Goal: Information Seeking & Learning: Learn about a topic

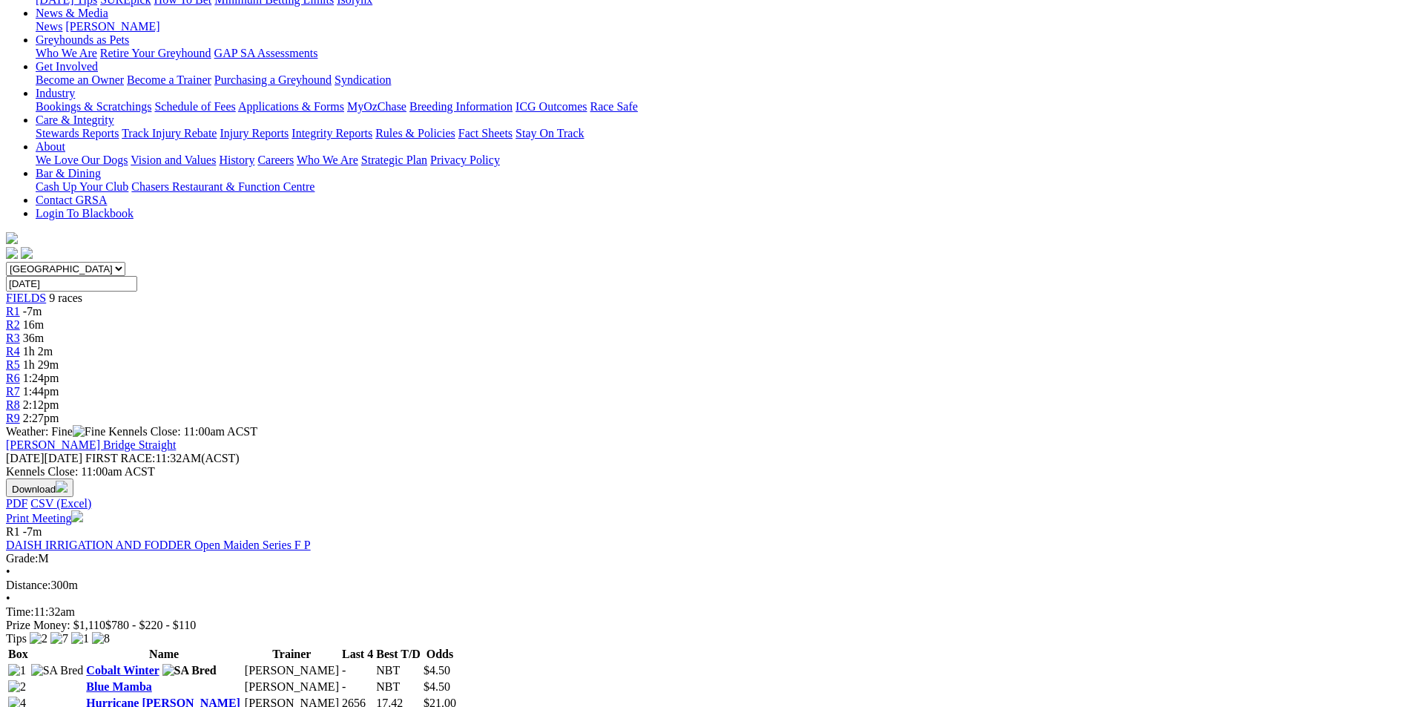
scroll to position [223, 0]
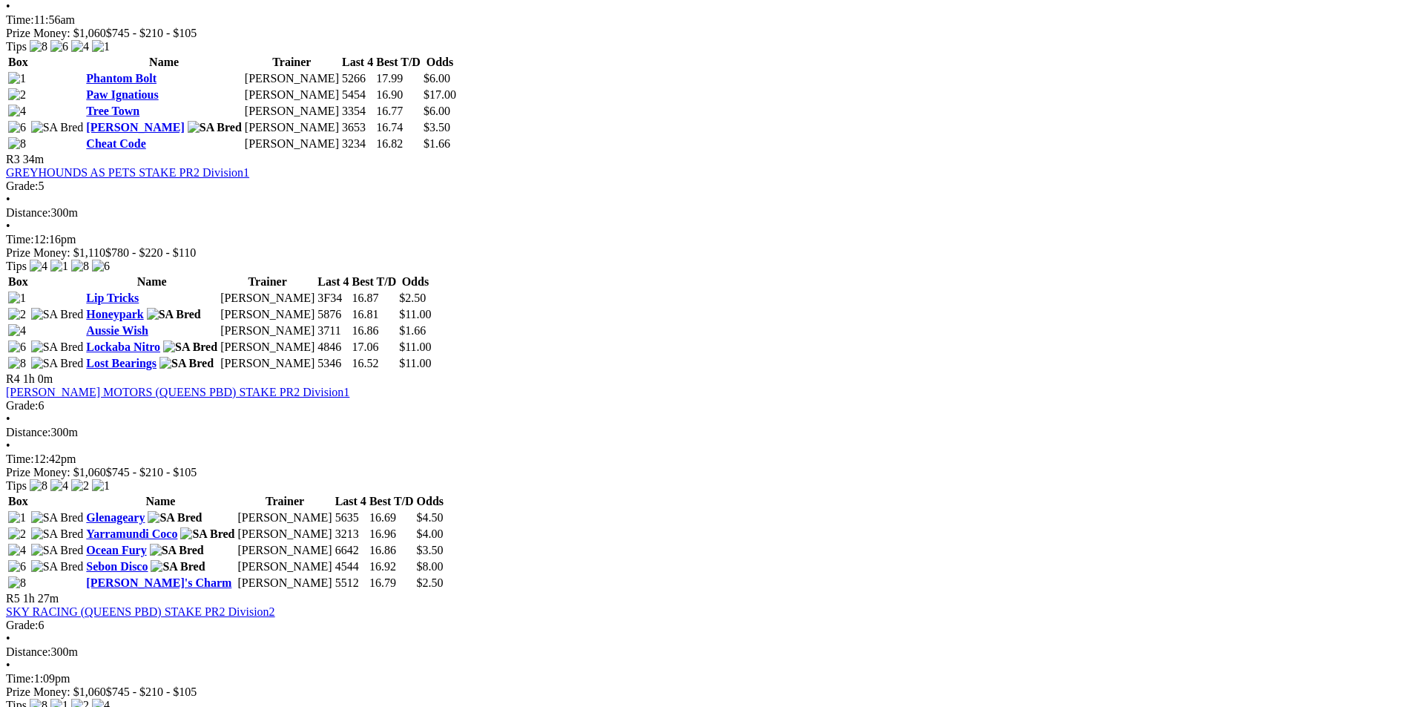
scroll to position [1076, 0]
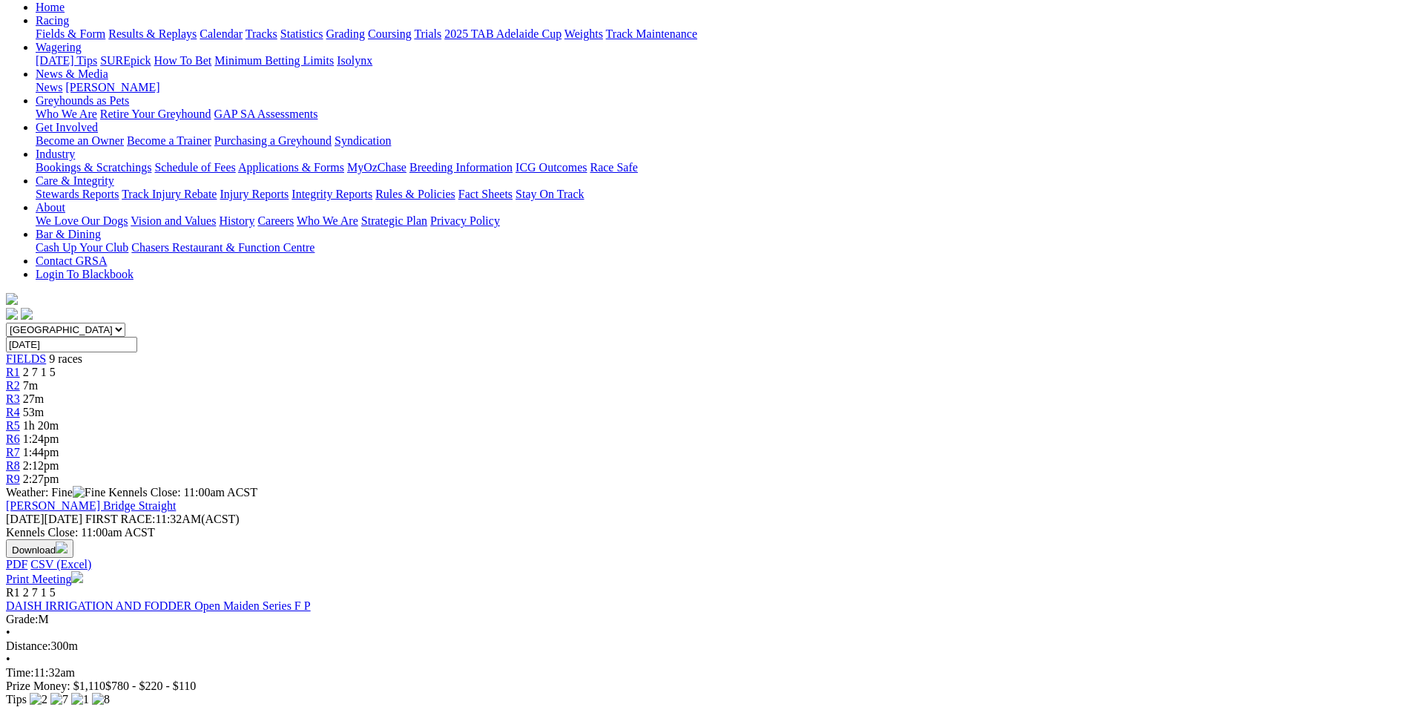
scroll to position [167, 0]
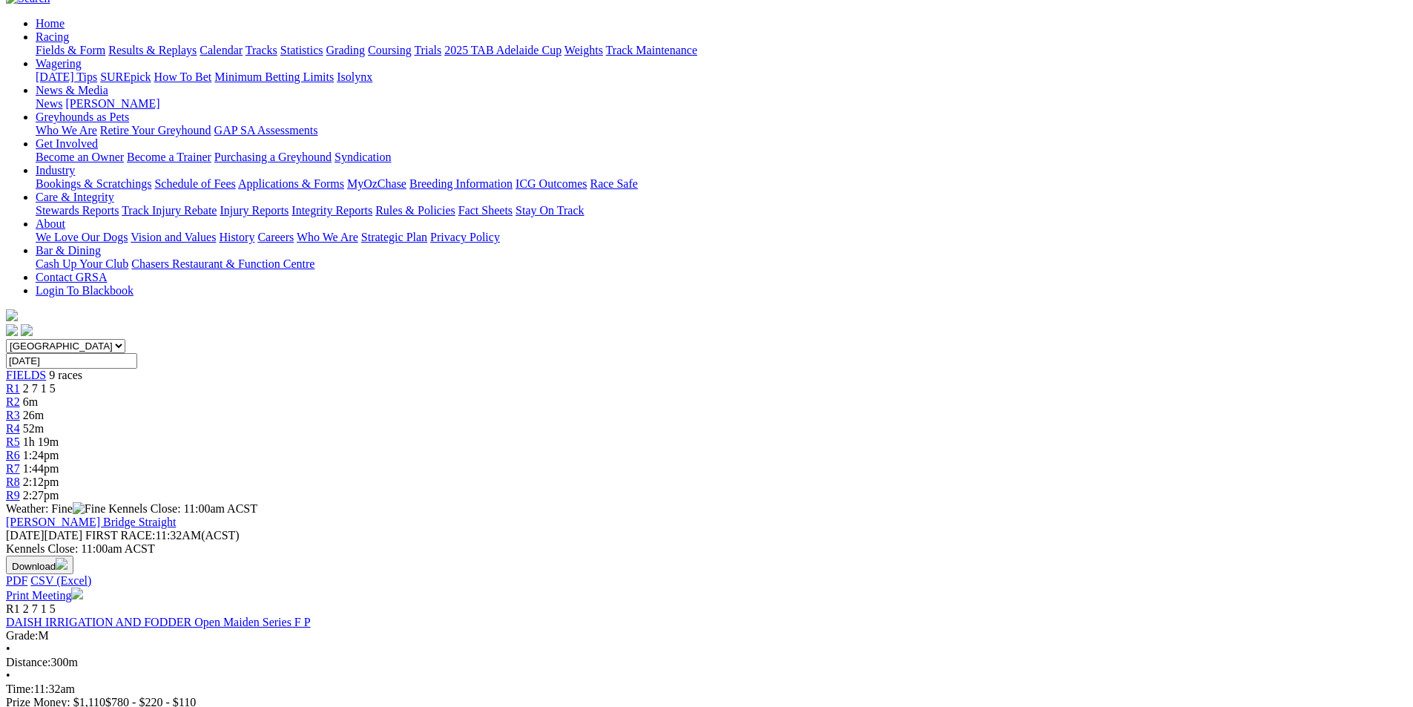
scroll to position [148, 0]
